Goal: Find specific page/section: Find specific page/section

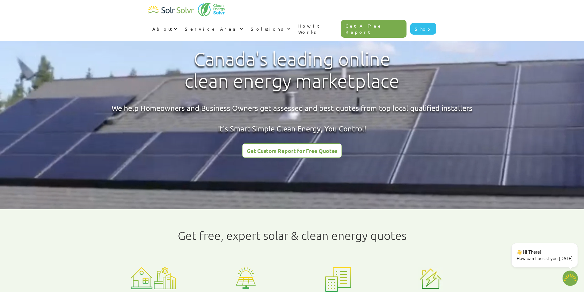
click at [413, 175] on video at bounding box center [292, 105] width 584 height 210
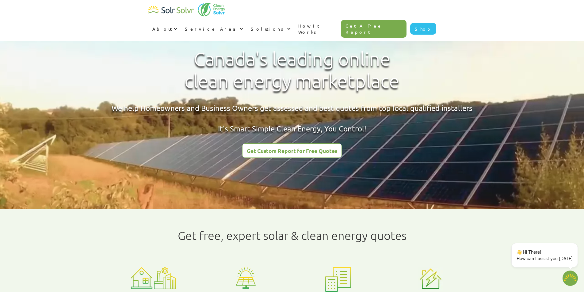
type textarea "x"
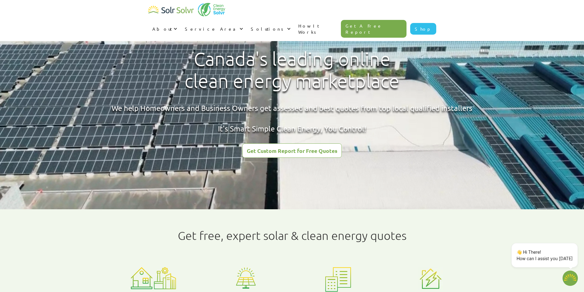
radio input "true"
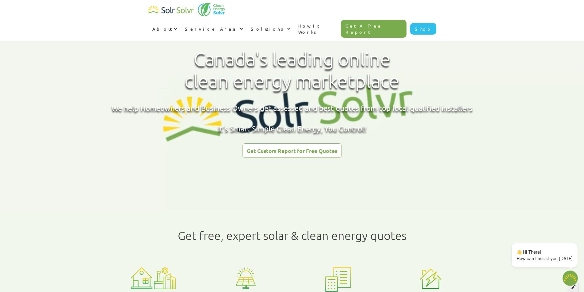
click at [573, 290] on div at bounding box center [573, 287] width 10 height 10
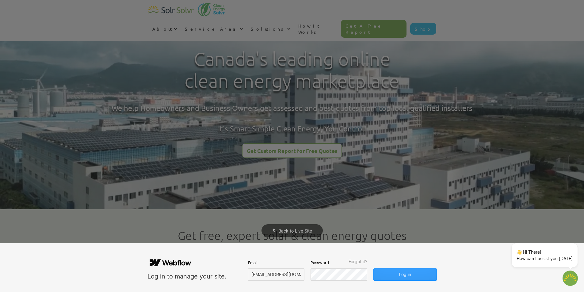
click at [410, 278] on button "Log in" at bounding box center [405, 275] width 63 height 12
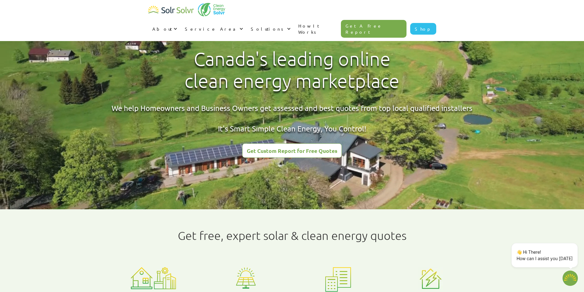
type textarea "x"
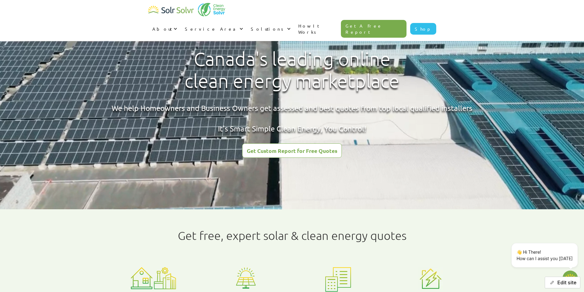
click at [551, 282] on icon "button" at bounding box center [552, 283] width 5 height 5
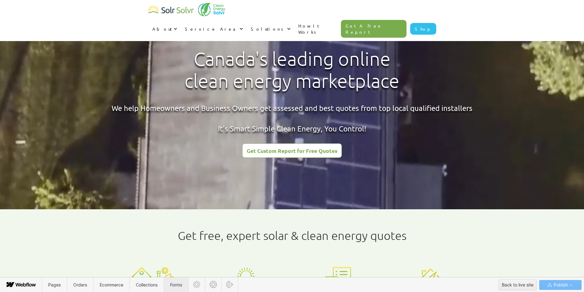
click at [177, 284] on span "Forms" at bounding box center [176, 285] width 12 height 5
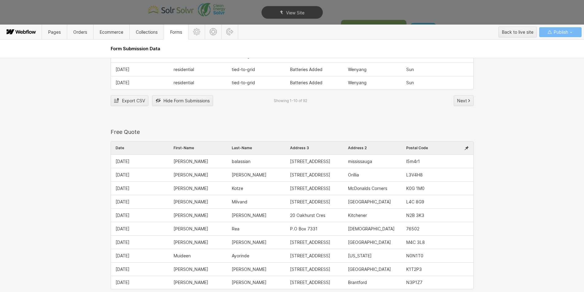
scroll to position [736, 0]
click at [465, 149] on icon at bounding box center [467, 149] width 4 height 4
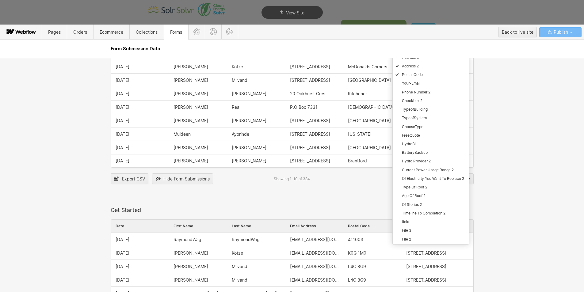
scroll to position [859, 0]
click at [412, 233] on div "File 3" at bounding box center [431, 229] width 76 height 9
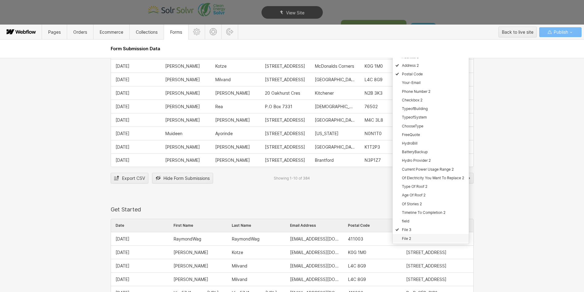
click at [412, 239] on div "File 2" at bounding box center [431, 238] width 76 height 9
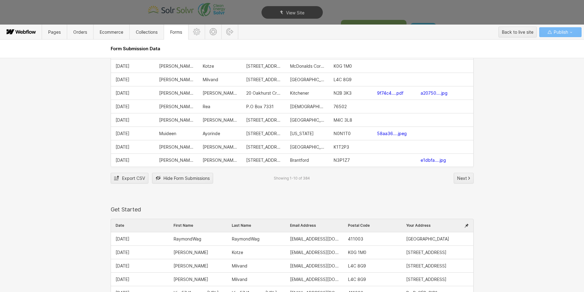
click at [525, 198] on div "Contact Us Form Date Name Email Address Contact Message 0 Contact-Message Name …" at bounding box center [292, 175] width 584 height 234
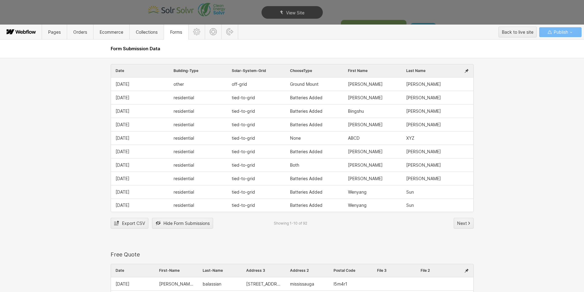
scroll to position [614, 0]
click at [512, 35] on div "Back to live site" at bounding box center [518, 32] width 32 height 9
type textarea "x"
